Goal: Information Seeking & Learning: Learn about a topic

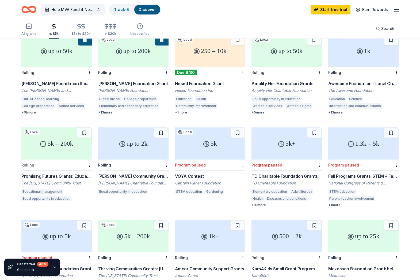
scroll to position [61, 0]
click at [75, 173] on div "Promising Futures Grants: Education" at bounding box center [56, 176] width 70 height 6
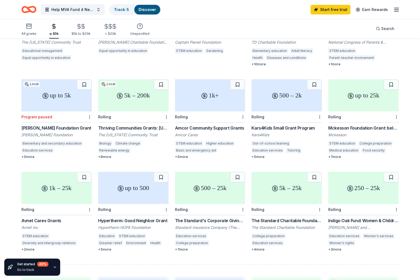
scroll to position [202, 0]
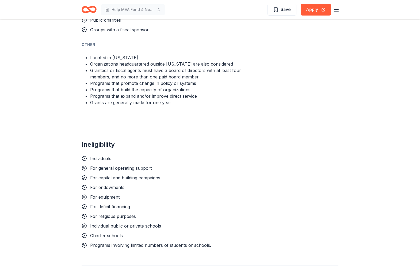
scroll to position [382, 0]
